Goal: Task Accomplishment & Management: Manage account settings

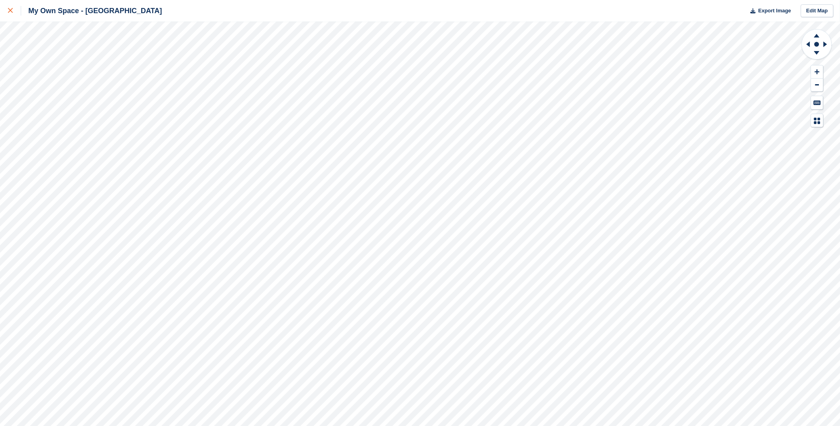
click at [7, 11] on link at bounding box center [10, 11] width 21 height 22
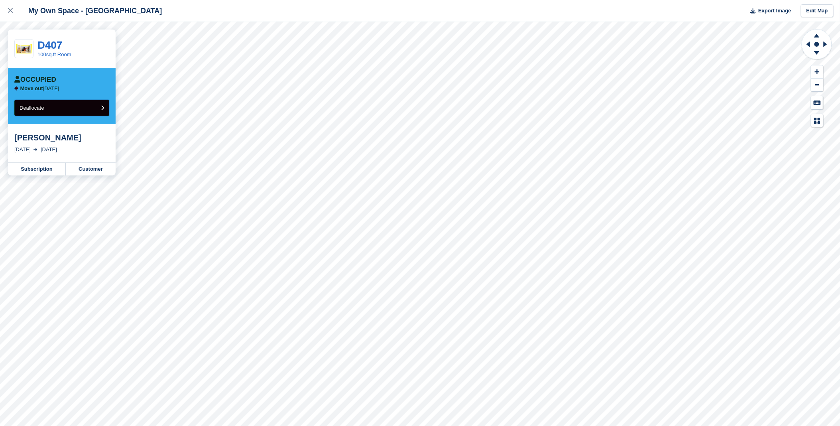
click at [72, 114] on button "Deallocate" at bounding box center [61, 108] width 95 height 16
click at [79, 112] on button "Deallocate" at bounding box center [61, 108] width 95 height 16
